Goal: Task Accomplishment & Management: Manage account settings

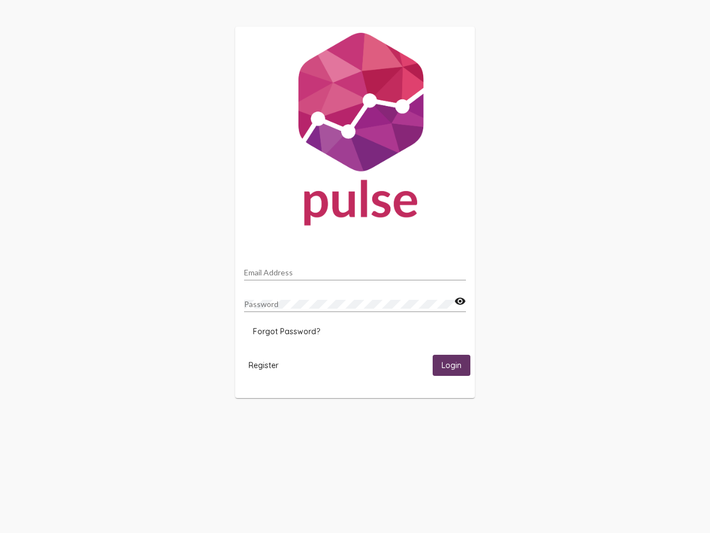
click at [355, 269] on input "Email Address" at bounding box center [355, 272] width 222 height 9
click at [460, 301] on mat-icon "visibility" at bounding box center [461, 301] width 12 height 13
click at [286, 331] on span "Forgot Password?" at bounding box center [286, 331] width 67 height 10
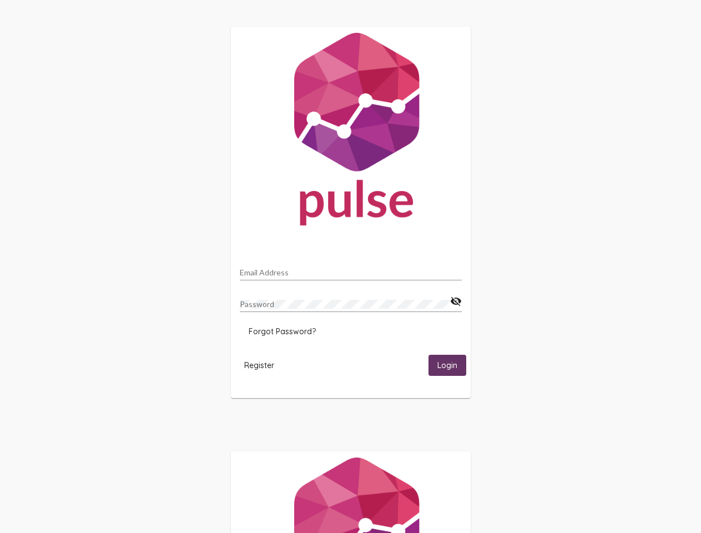
click at [264, 365] on html "Email Address Password visibility_off Forgot Password? Register Login" at bounding box center [350, 359] width 701 height 719
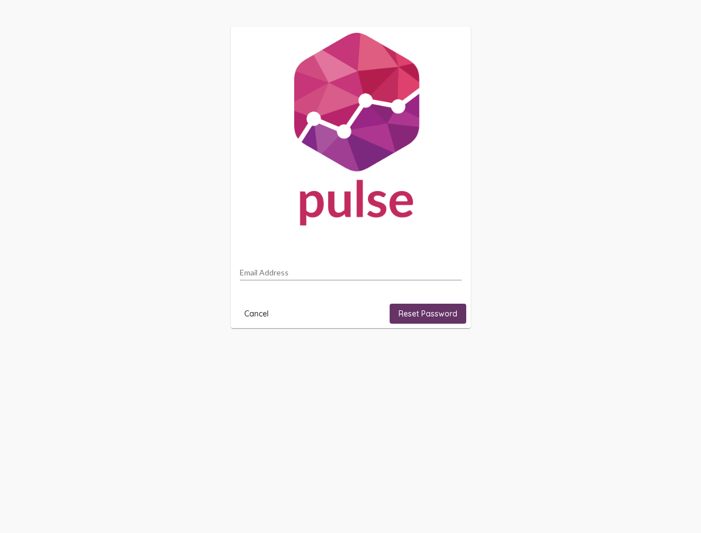
click at [452, 355] on html "Email Address Cancel Reset Password" at bounding box center [350, 177] width 701 height 355
